Goal: Information Seeking & Learning: Compare options

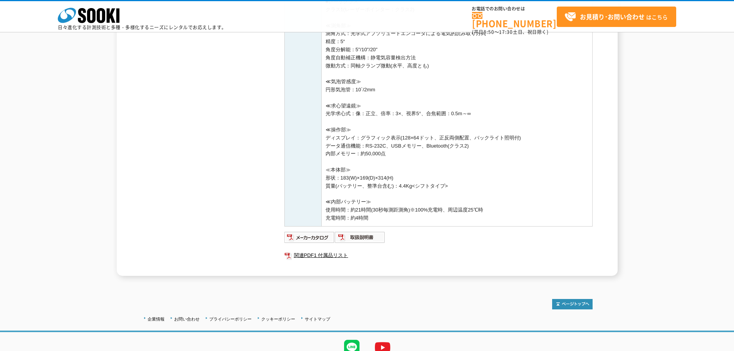
scroll to position [637, 0]
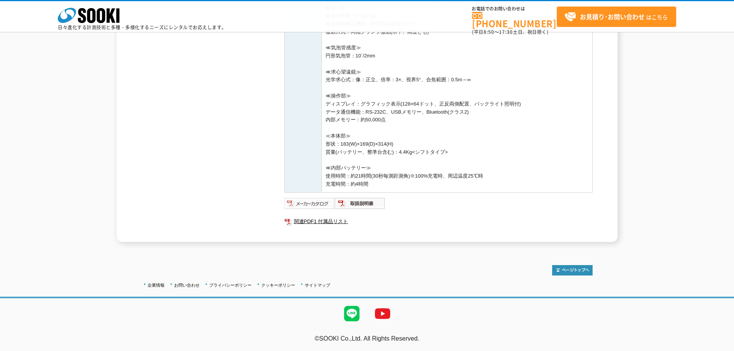
click at [317, 202] on img at bounding box center [309, 203] width 50 height 12
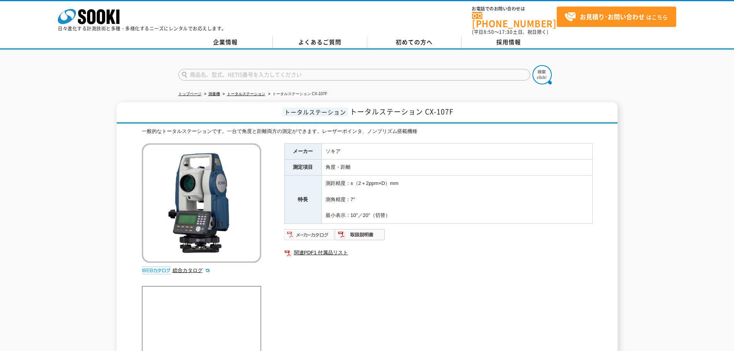
click at [312, 232] on img at bounding box center [309, 234] width 50 height 12
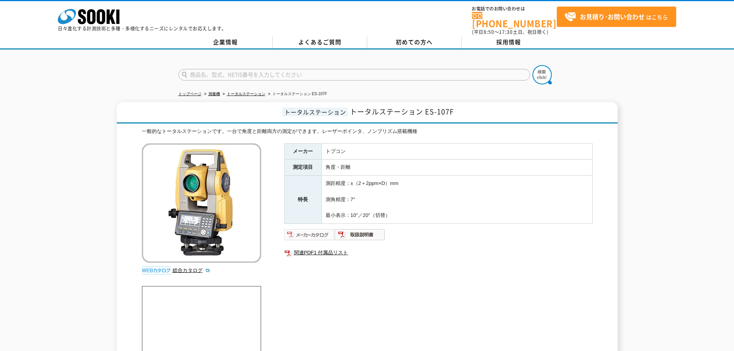
click at [304, 233] on img at bounding box center [309, 234] width 50 height 12
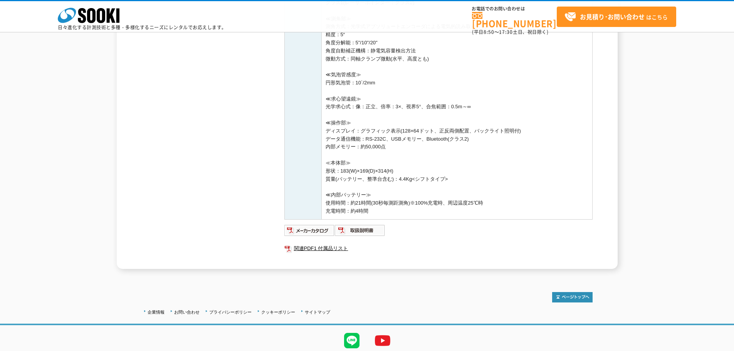
scroll to position [637, 0]
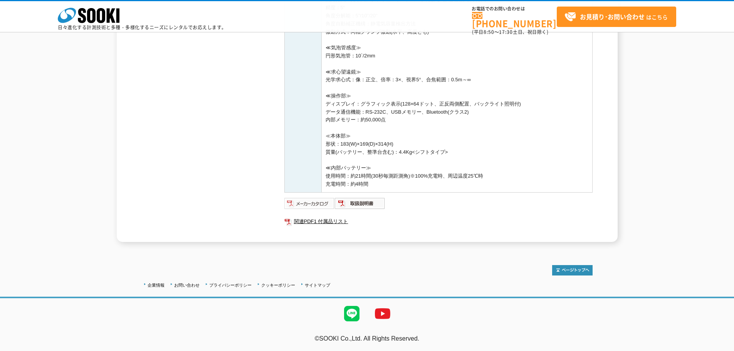
click at [303, 205] on img at bounding box center [309, 203] width 50 height 12
